Goal: Book appointment/travel/reservation

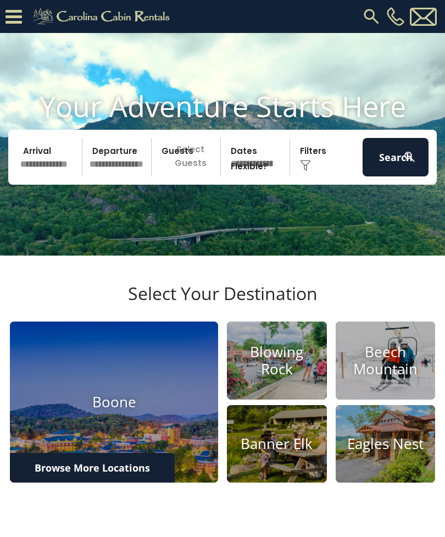
click at [57, 165] on input "text" at bounding box center [49, 157] width 66 height 38
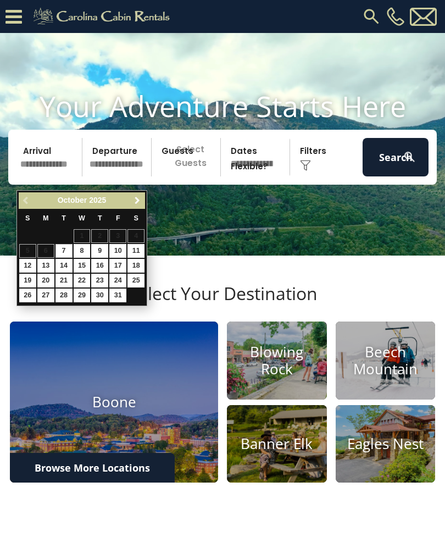
click at [139, 199] on span "Next" at bounding box center [137, 200] width 9 height 9
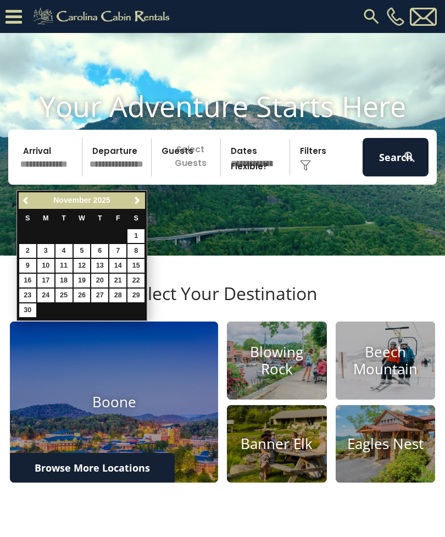
click at [143, 200] on link "Next" at bounding box center [137, 201] width 14 height 14
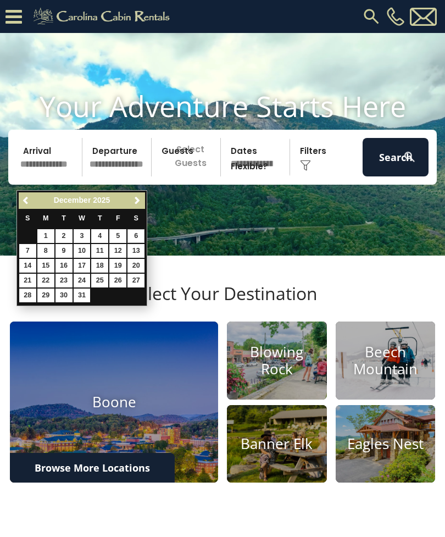
click at [139, 239] on link "6" at bounding box center [136, 236] width 17 height 14
type input "*******"
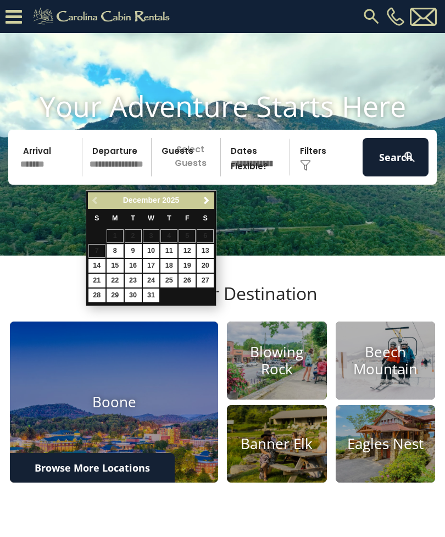
click at [132, 173] on input "text" at bounding box center [119, 157] width 66 height 38
click at [213, 239] on table "S M T W T F S 1 2 3 4 5 6 7 8 9 10 11 12 13 14 15 16 17 18 19 20 21 22 23 24 25…" at bounding box center [151, 256] width 126 height 94
click at [207, 174] on p "Select Guests" at bounding box center [187, 157] width 65 height 38
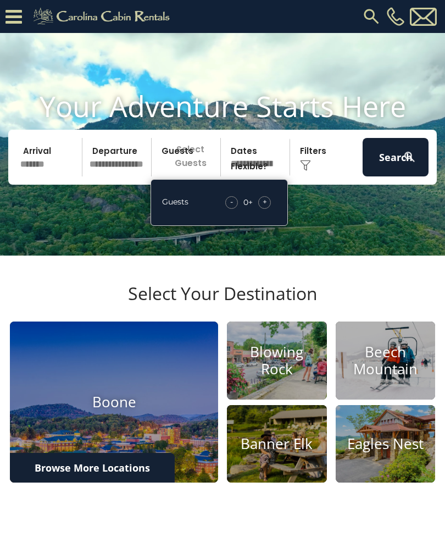
click at [270, 209] on div "+" at bounding box center [264, 202] width 13 height 13
click at [278, 216] on div "Guests - 1 + +" at bounding box center [219, 202] width 137 height 47
click at [280, 216] on div "Guests - 1 + +" at bounding box center [219, 202] width 137 height 47
click at [126, 168] on input "text" at bounding box center [119, 157] width 66 height 38
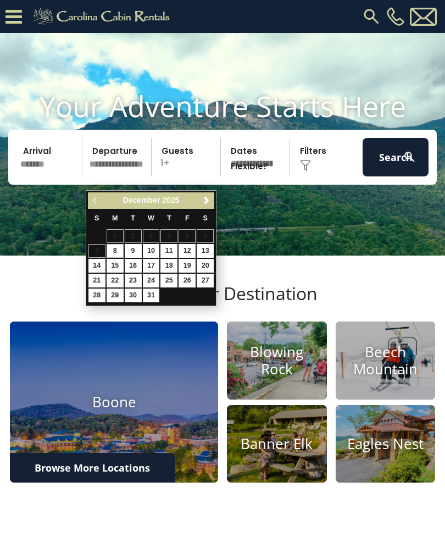
click at [215, 240] on div "Previous Next December 2025 S M T W T F S 1 2 3 4 5 6 7 8 9 10 11 12 13 14 15 1…" at bounding box center [151, 248] width 131 height 116
click at [227, 235] on video at bounding box center [222, 144] width 445 height 223
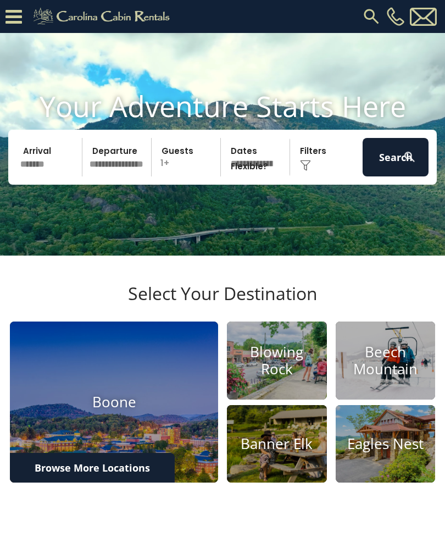
click at [405, 164] on img at bounding box center [410, 157] width 14 height 14
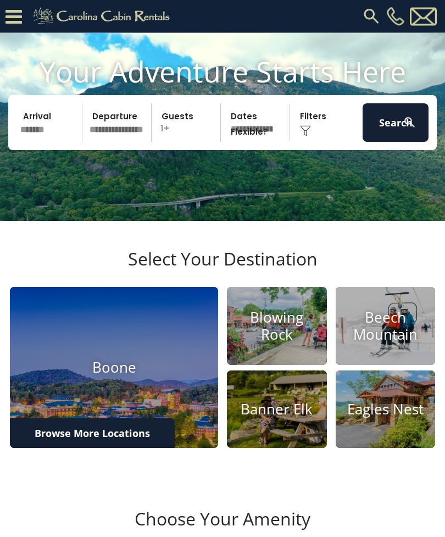
scroll to position [57, 0]
click at [172, 378] on img at bounding box center [114, 367] width 208 height 161
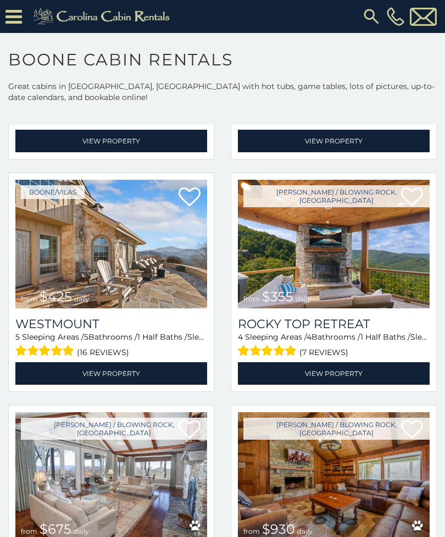
scroll to position [469, 0]
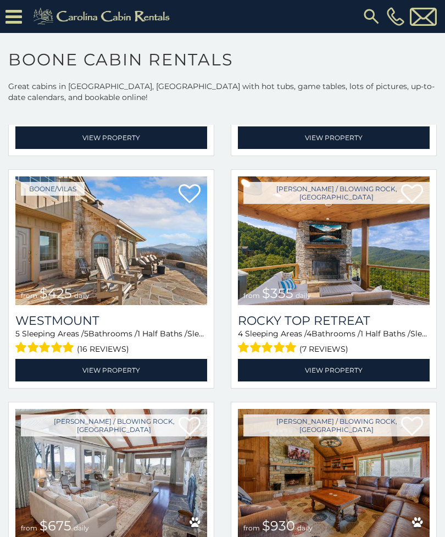
click at [143, 233] on img at bounding box center [111, 240] width 192 height 129
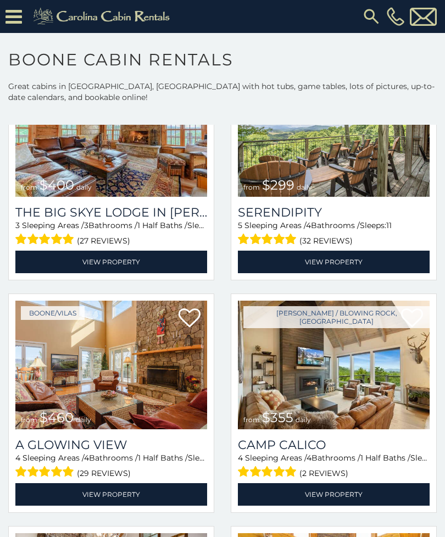
scroll to position [1973, 0]
click at [391, 183] on img at bounding box center [334, 132] width 192 height 129
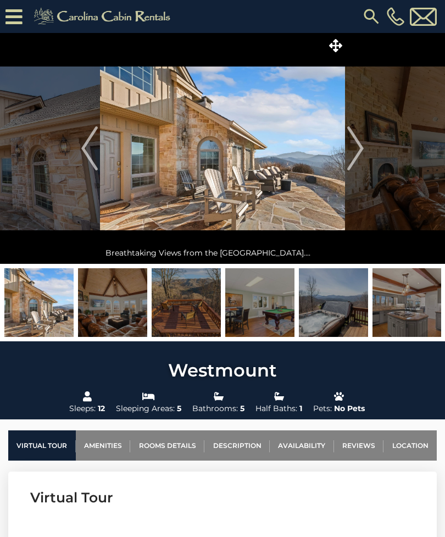
click at [360, 155] on img "Next" at bounding box center [355, 148] width 16 height 44
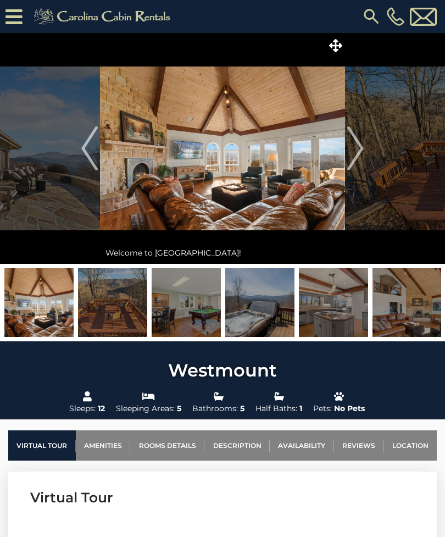
click at [363, 153] on img "Next" at bounding box center [355, 148] width 16 height 44
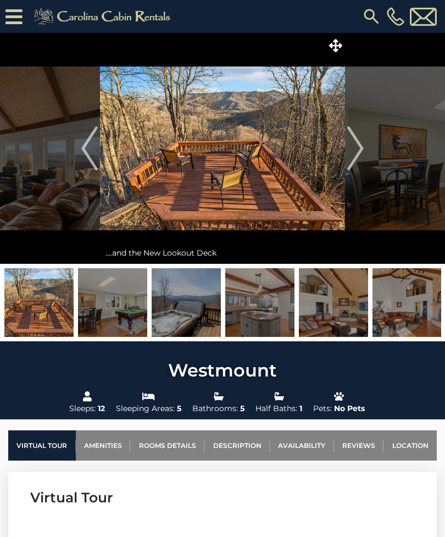
click at [361, 154] on img "Next" at bounding box center [355, 148] width 16 height 44
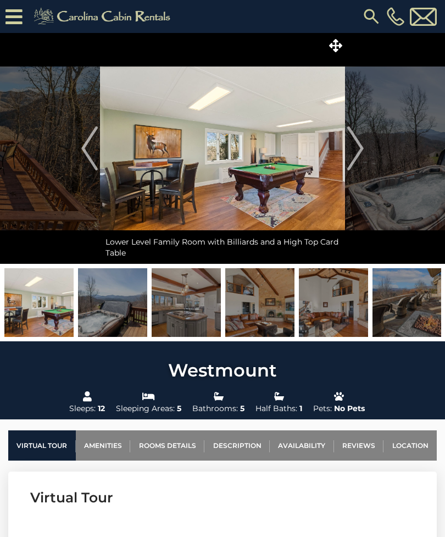
click at [355, 159] on img "Next" at bounding box center [355, 148] width 16 height 44
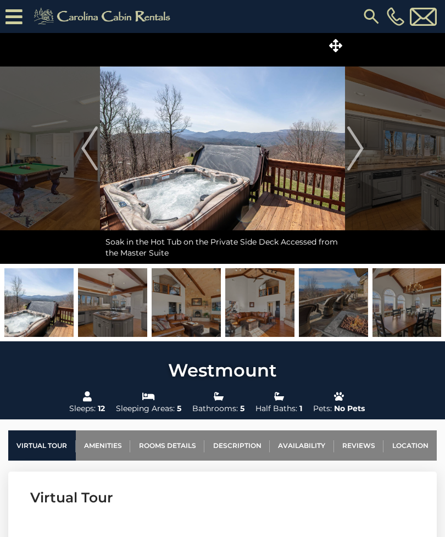
click at [360, 153] on img "Next" at bounding box center [355, 148] width 16 height 44
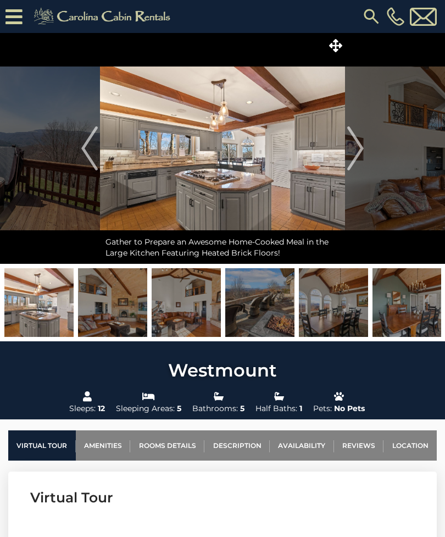
click at [362, 157] on img "Next" at bounding box center [355, 148] width 16 height 44
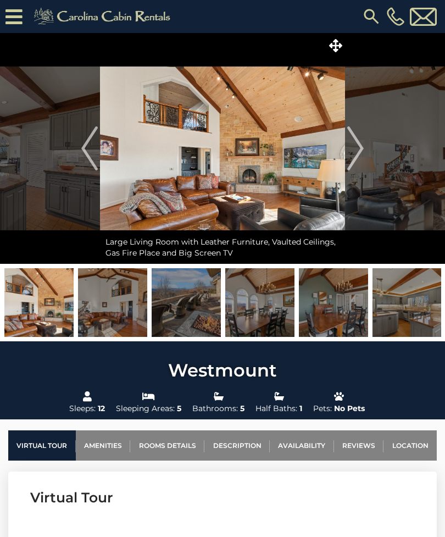
click at [365, 152] on button "Next" at bounding box center [355, 148] width 21 height 231
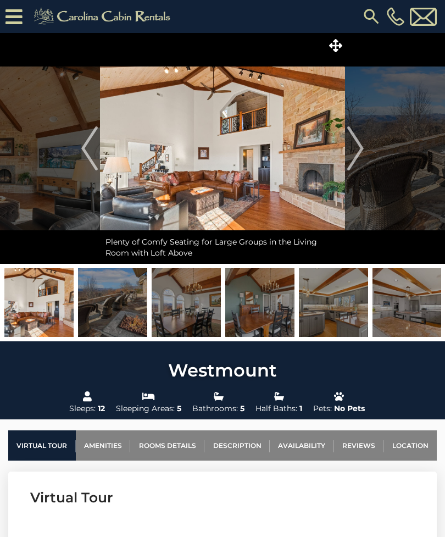
click at [364, 153] on button "Next" at bounding box center [355, 148] width 21 height 231
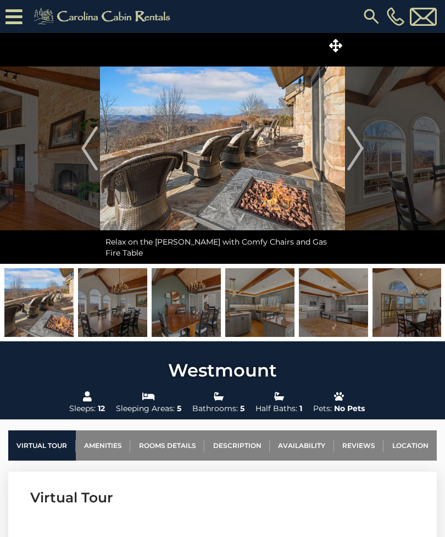
click at [361, 151] on img "Next" at bounding box center [355, 148] width 16 height 44
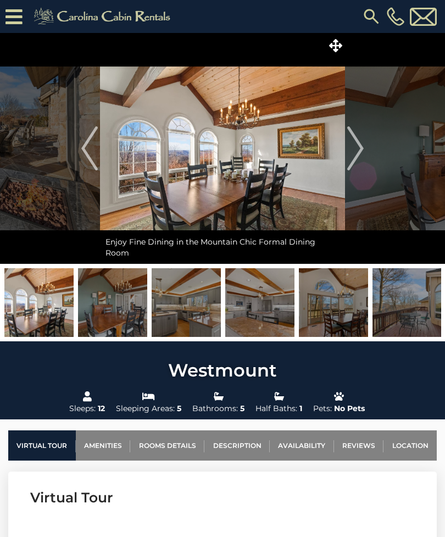
click at [357, 157] on img "Next" at bounding box center [355, 148] width 16 height 44
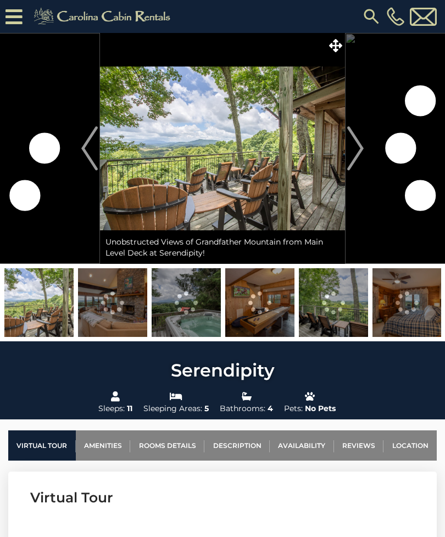
click at [362, 156] on img "Next" at bounding box center [355, 148] width 16 height 44
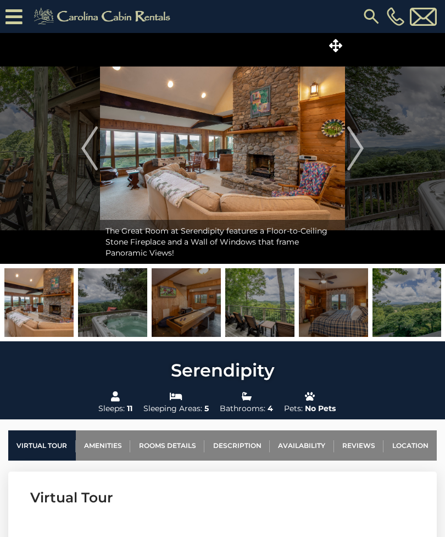
click at [363, 153] on img "Next" at bounding box center [355, 148] width 16 height 44
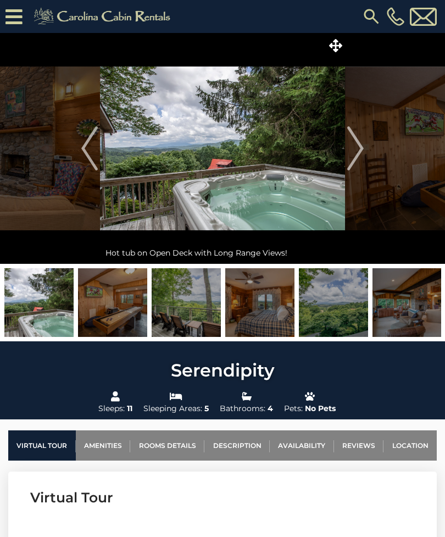
click at [363, 159] on img "Next" at bounding box center [355, 148] width 16 height 44
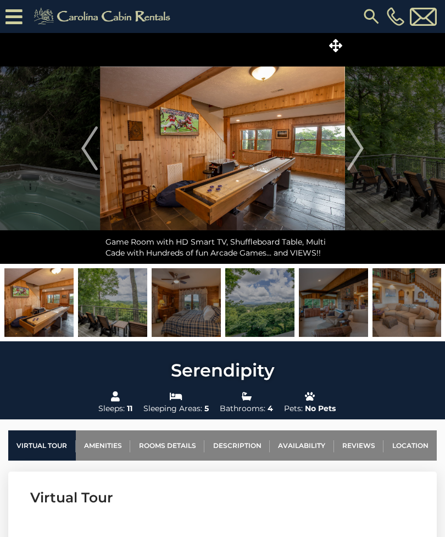
click at [366, 152] on button "Next" at bounding box center [355, 148] width 21 height 231
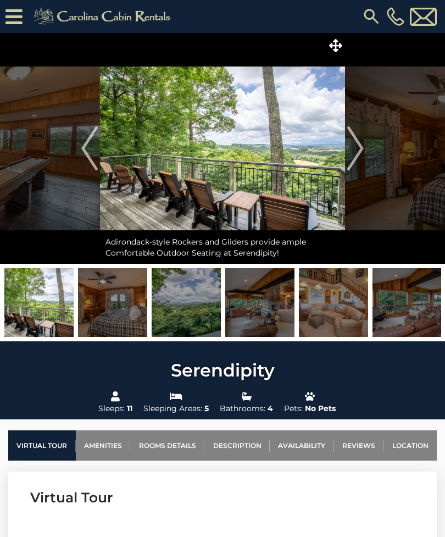
click at [360, 153] on img "Next" at bounding box center [355, 148] width 16 height 44
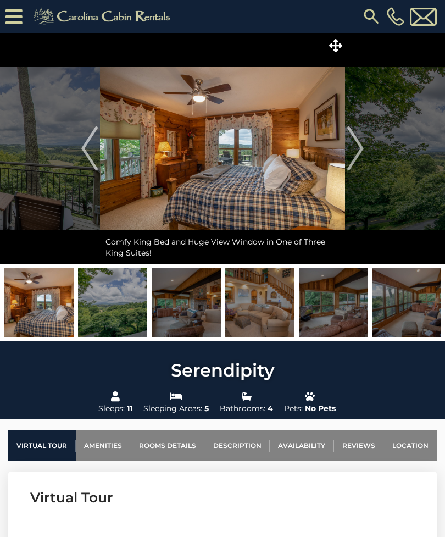
click at [364, 152] on button "Next" at bounding box center [355, 148] width 21 height 231
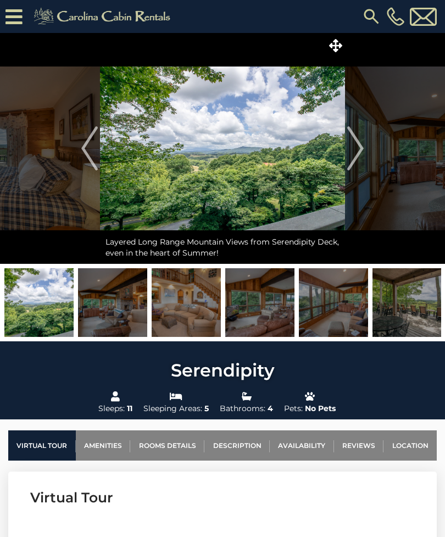
click at [360, 159] on img "Next" at bounding box center [355, 148] width 16 height 44
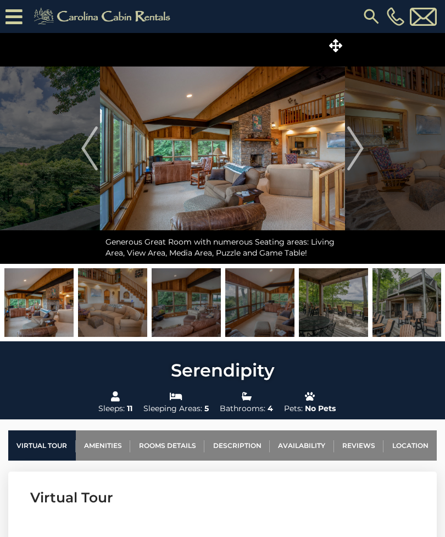
click at [366, 151] on button "Next" at bounding box center [355, 148] width 21 height 231
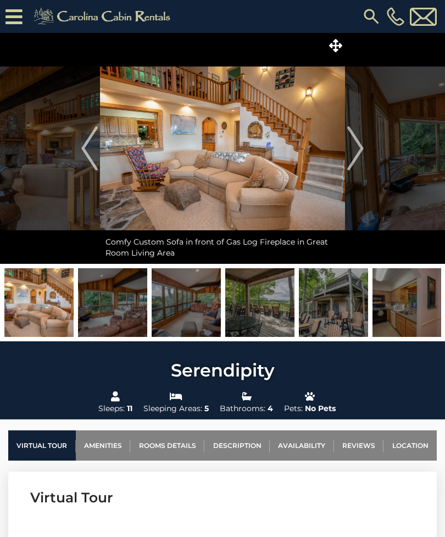
click at [365, 151] on button "Next" at bounding box center [355, 148] width 21 height 231
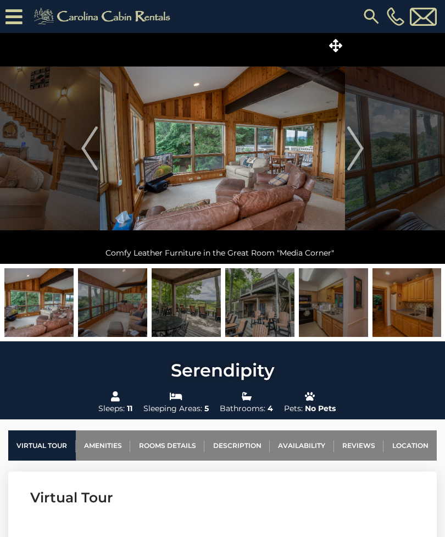
click at [363, 154] on img "Next" at bounding box center [355, 148] width 16 height 44
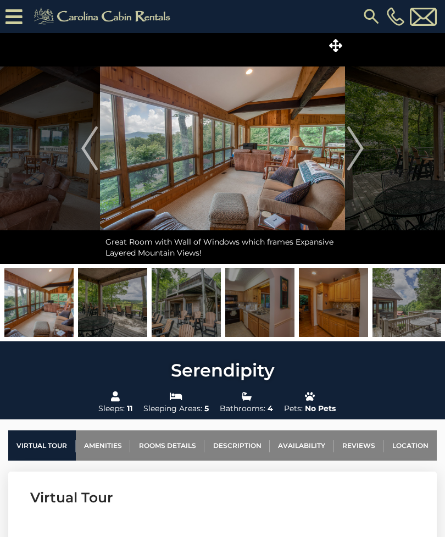
click at [362, 155] on img "Next" at bounding box center [355, 148] width 16 height 44
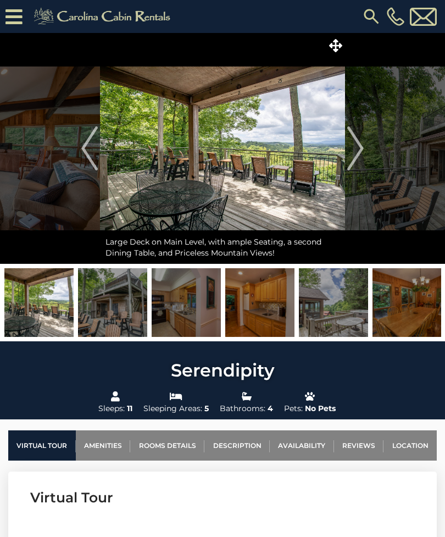
click at [366, 153] on button "Next" at bounding box center [355, 148] width 21 height 231
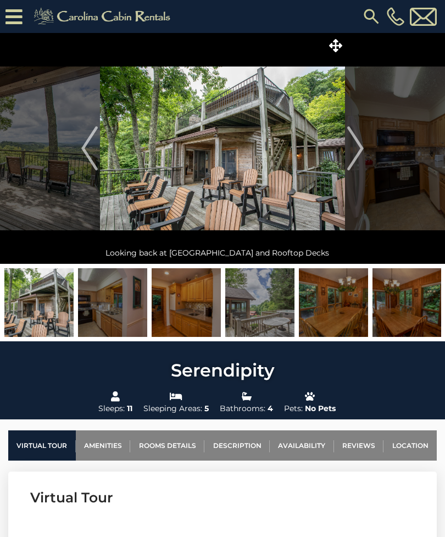
click at [364, 143] on img "Next" at bounding box center [355, 148] width 16 height 44
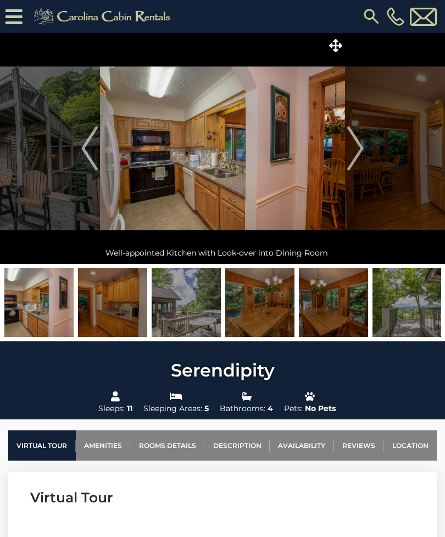
click at [361, 145] on img "Next" at bounding box center [355, 148] width 16 height 44
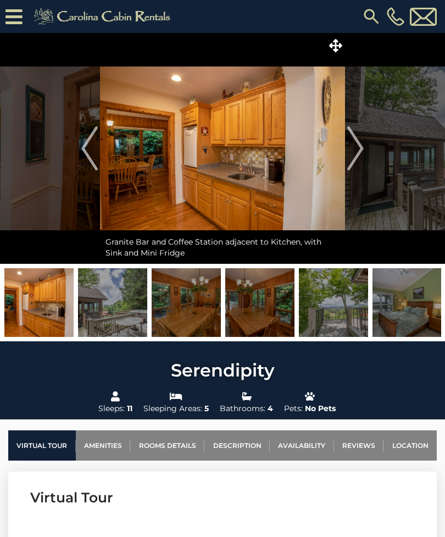
click at [353, 147] on img "Next" at bounding box center [355, 148] width 16 height 44
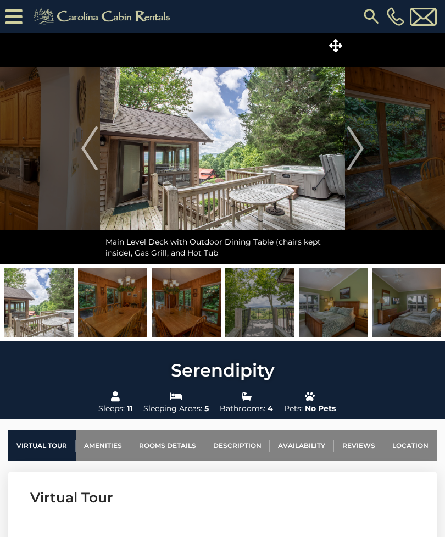
click at [356, 141] on img "Next" at bounding box center [355, 148] width 16 height 44
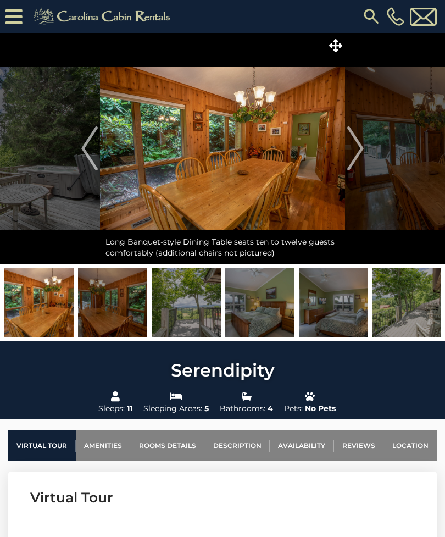
click at [354, 152] on img "Next" at bounding box center [355, 148] width 16 height 44
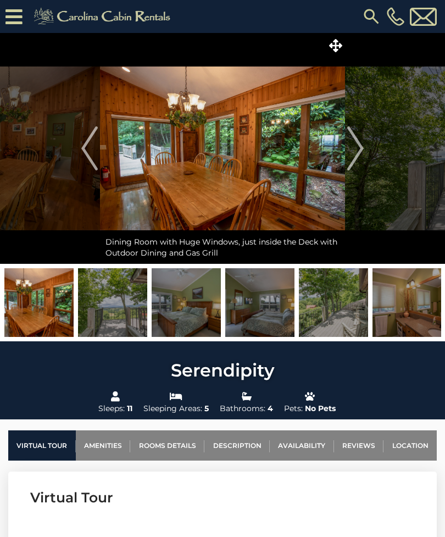
click at [350, 146] on img "Next" at bounding box center [355, 148] width 16 height 44
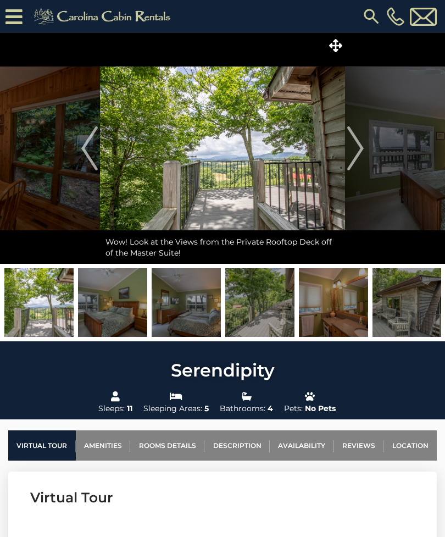
click at [350, 157] on img "Next" at bounding box center [355, 148] width 16 height 44
